Goal: Task Accomplishment & Management: Use online tool/utility

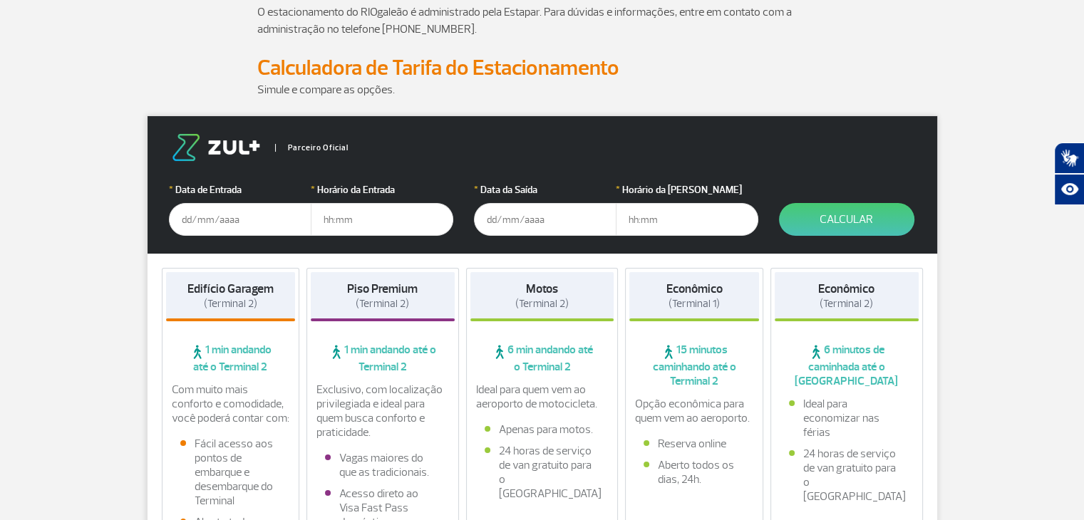
scroll to position [143, 0]
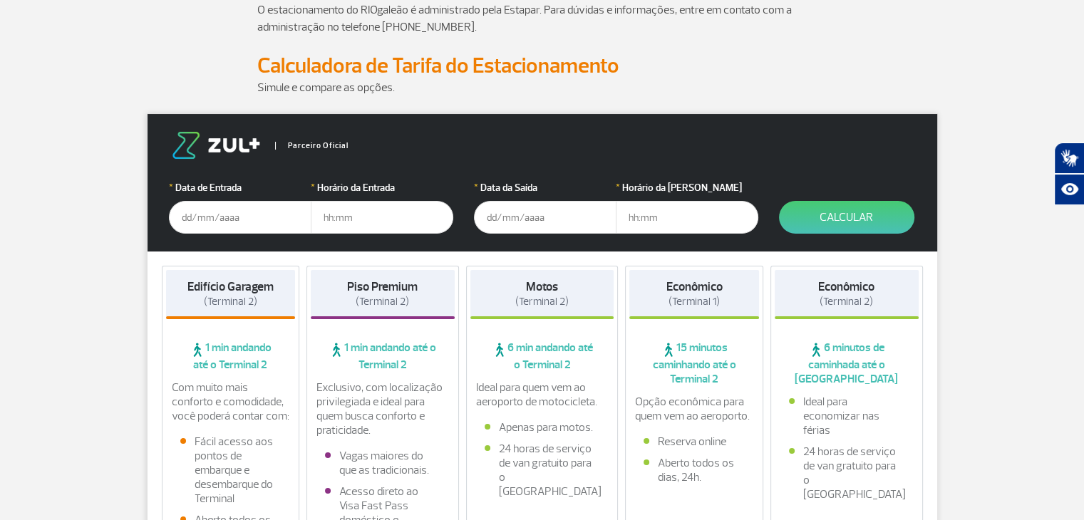
click at [260, 203] on input "text" at bounding box center [240, 217] width 143 height 33
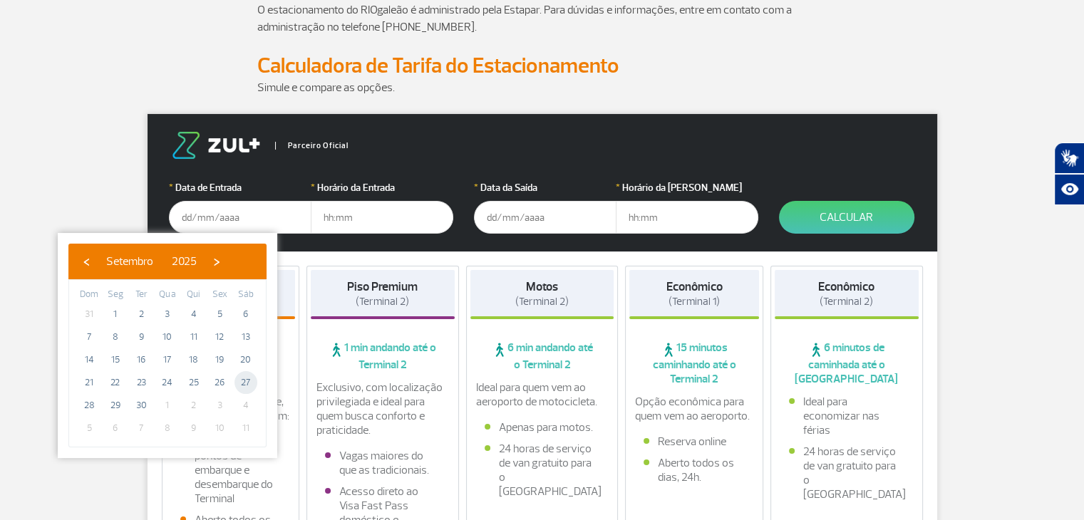
click at [247, 381] on span "27" at bounding box center [246, 382] width 23 height 23
type input "27/09/2025"
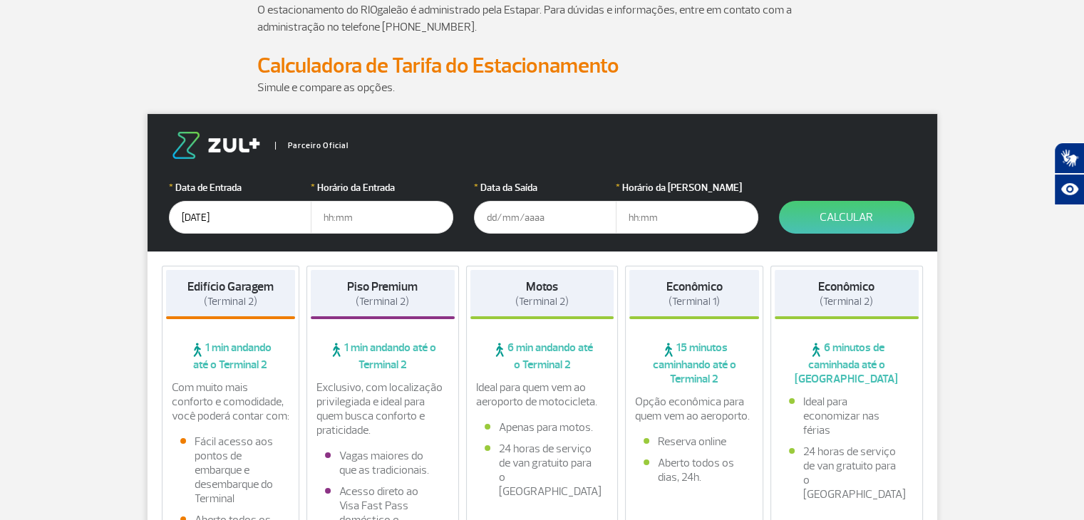
click at [354, 205] on input "text" at bounding box center [382, 217] width 143 height 33
type input "21:00"
click at [520, 225] on input "text" at bounding box center [545, 217] width 143 height 33
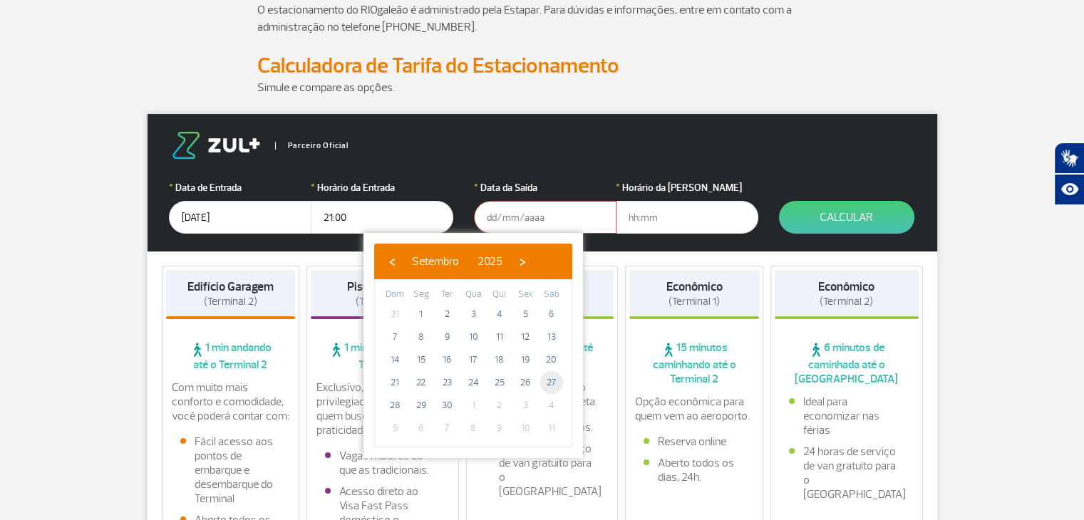
click at [559, 386] on span "27" at bounding box center [551, 382] width 23 height 23
type input "27/09/2025"
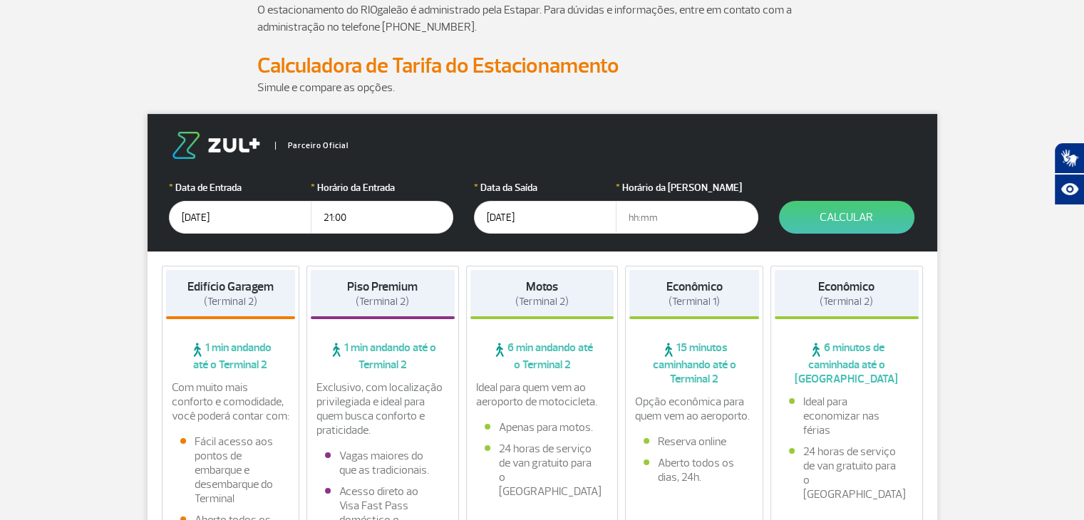
click at [636, 218] on input "text" at bounding box center [687, 217] width 143 height 33
type input "22:00"
click at [835, 222] on button "Calcular" at bounding box center [846, 217] width 135 height 33
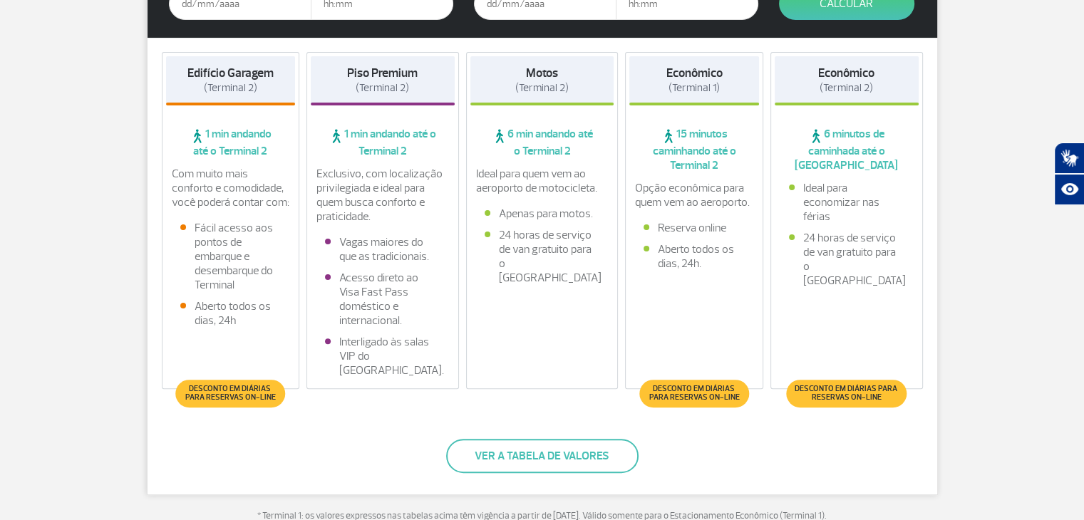
scroll to position [143, 0]
